Goal: Find specific page/section: Find specific page/section

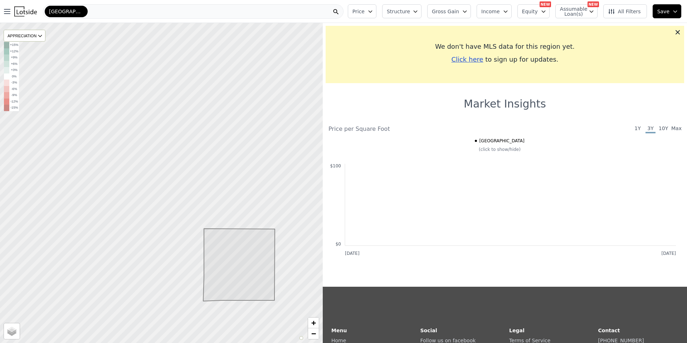
click at [240, 9] on div "[GEOGRAPHIC_DATA]" at bounding box center [193, 11] width 301 height 14
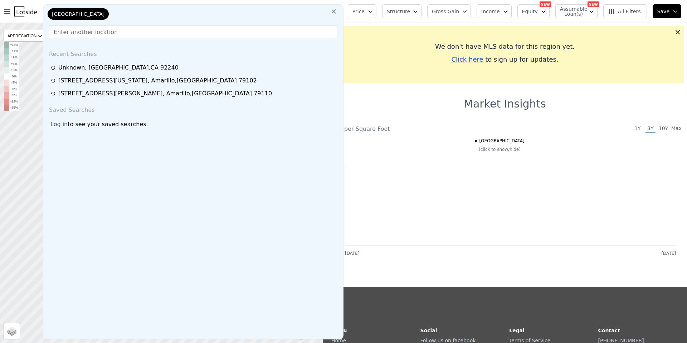
click at [184, 32] on input "text" at bounding box center [193, 31] width 289 height 13
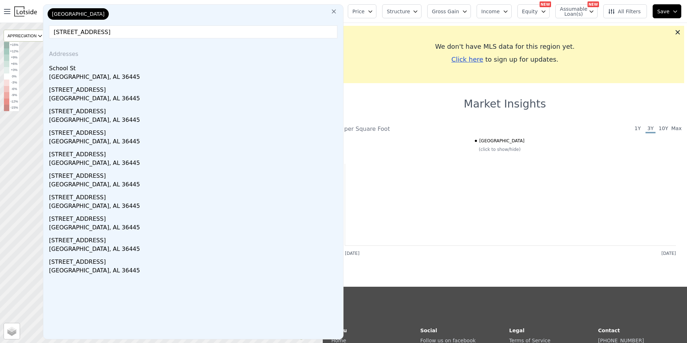
click at [184, 32] on input "[STREET_ADDRESS]" at bounding box center [193, 31] width 289 height 13
click at [154, 30] on input "[STREET_ADDRESS]" at bounding box center [193, 31] width 289 height 13
click at [153, 31] on input "[STREET_ADDRESS]" at bounding box center [193, 31] width 289 height 13
click at [53, 33] on input "[STREET_ADDRESS]" at bounding box center [193, 31] width 289 height 13
click at [155, 33] on input "[STREET_ADDRESS]" at bounding box center [193, 31] width 289 height 13
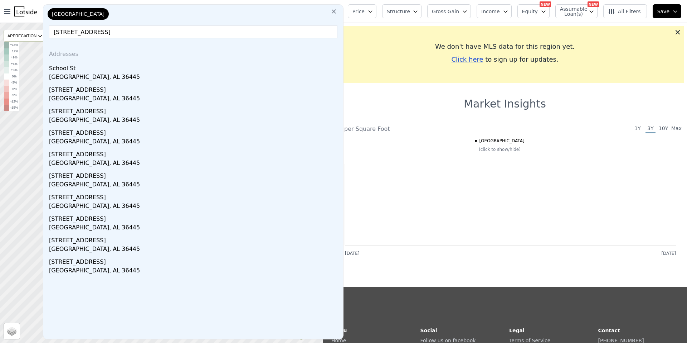
drag, startPoint x: 209, startPoint y: 33, endPoint x: 98, endPoint y: 33, distance: 111.7
click at [95, 35] on input "[STREET_ADDRESS]" at bounding box center [193, 31] width 289 height 13
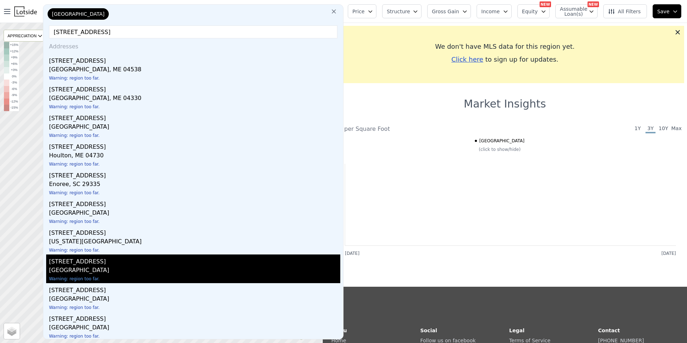
scroll to position [9, 0]
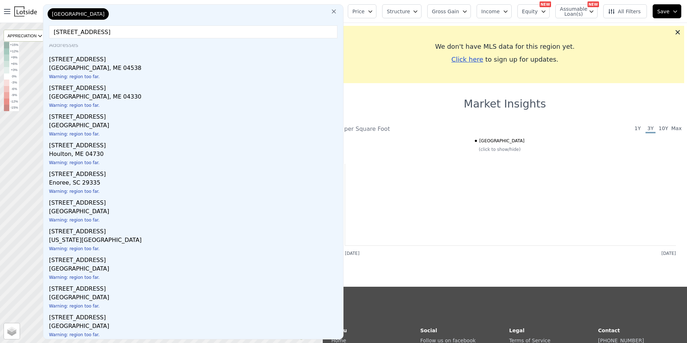
type input "[STREET_ADDRESS]"
click at [338, 10] on icon at bounding box center [333, 11] width 7 height 7
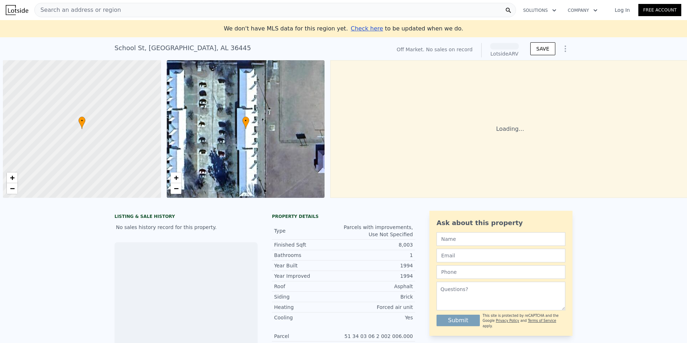
scroll to position [0, 3]
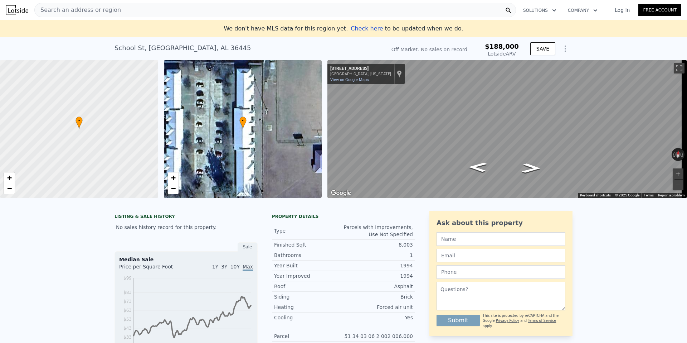
click at [75, 4] on div "Search an address or region" at bounding box center [78, 10] width 86 height 14
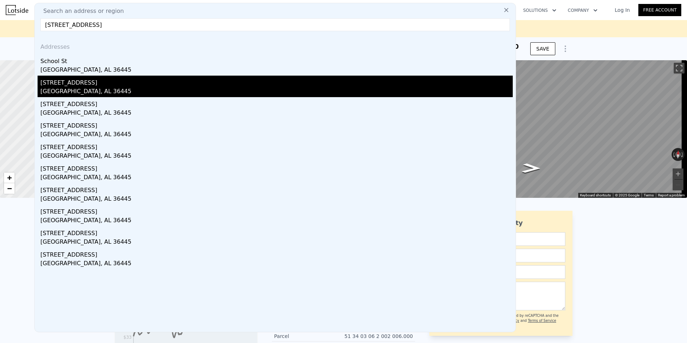
type input "[STREET_ADDRESS]"
click at [82, 89] on div "[GEOGRAPHIC_DATA], AL 36445" at bounding box center [276, 92] width 473 height 10
